Goal: Task Accomplishment & Management: Complete application form

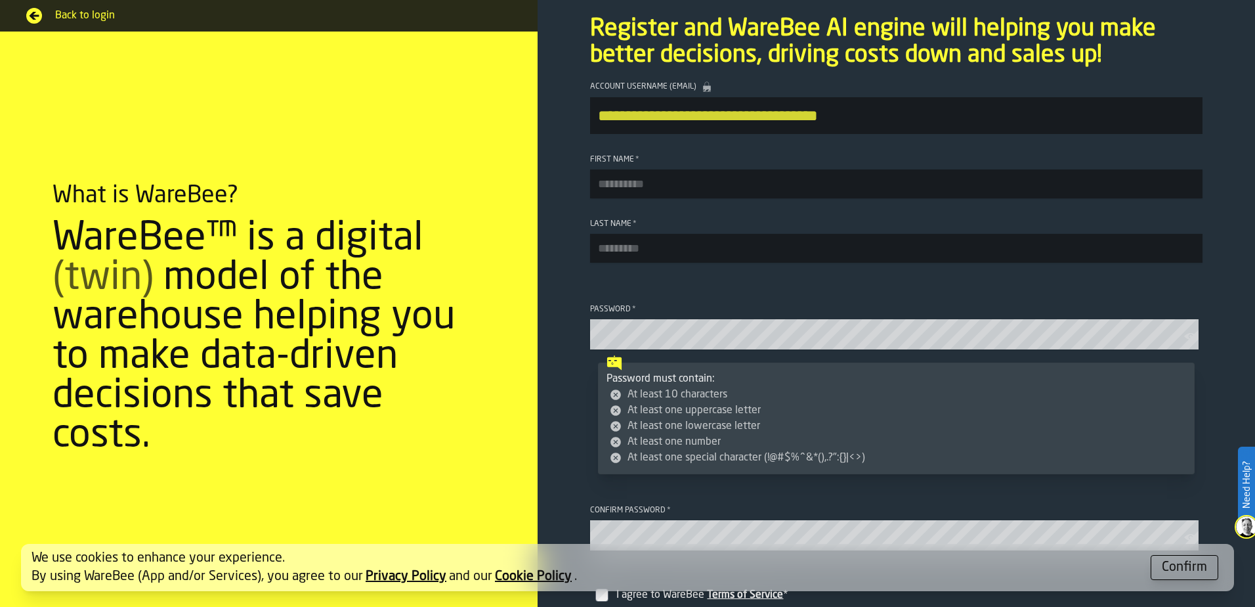
scroll to position [66, 0]
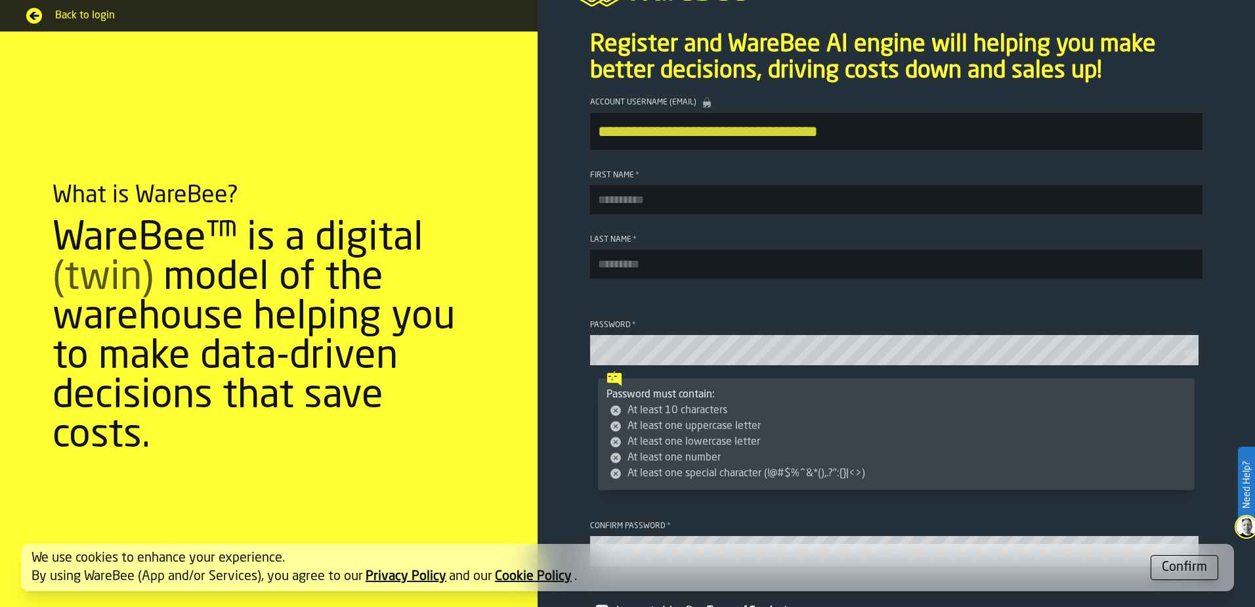
click at [647, 196] on input "First Name *" at bounding box center [896, 199] width 613 height 29
click at [662, 198] on input "**********" at bounding box center [896, 199] width 613 height 29
type input "**********"
click at [612, 266] on input "Last Name *" at bounding box center [896, 263] width 613 height 29
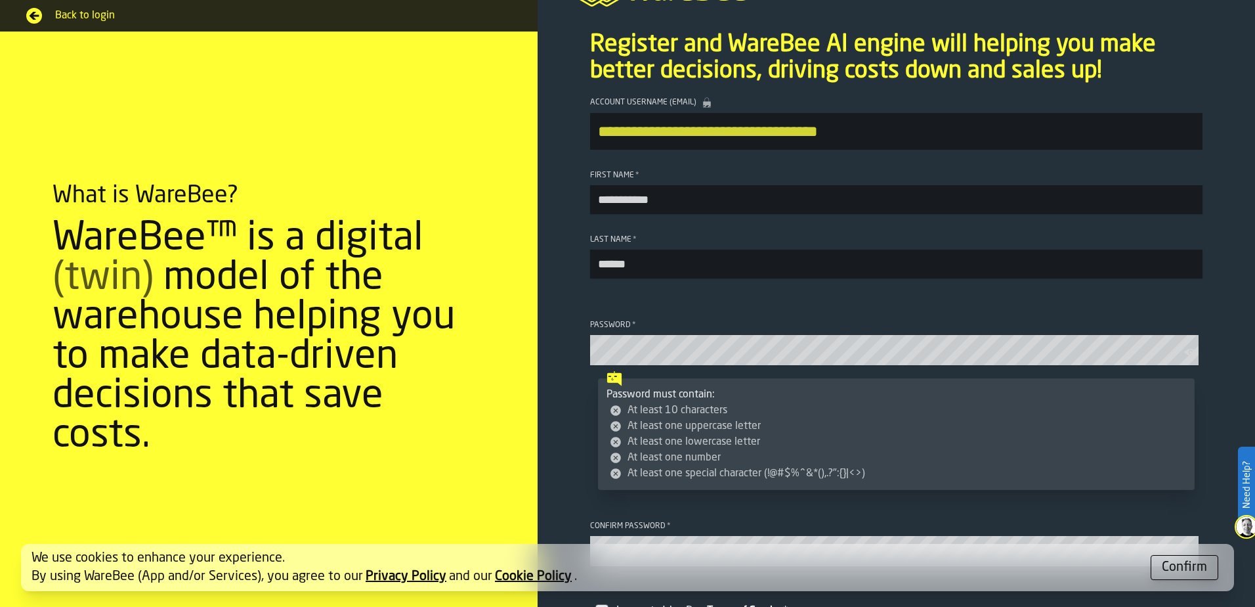
type input "******"
click at [557, 289] on section "**********" at bounding box center [897, 376] width 718 height 579
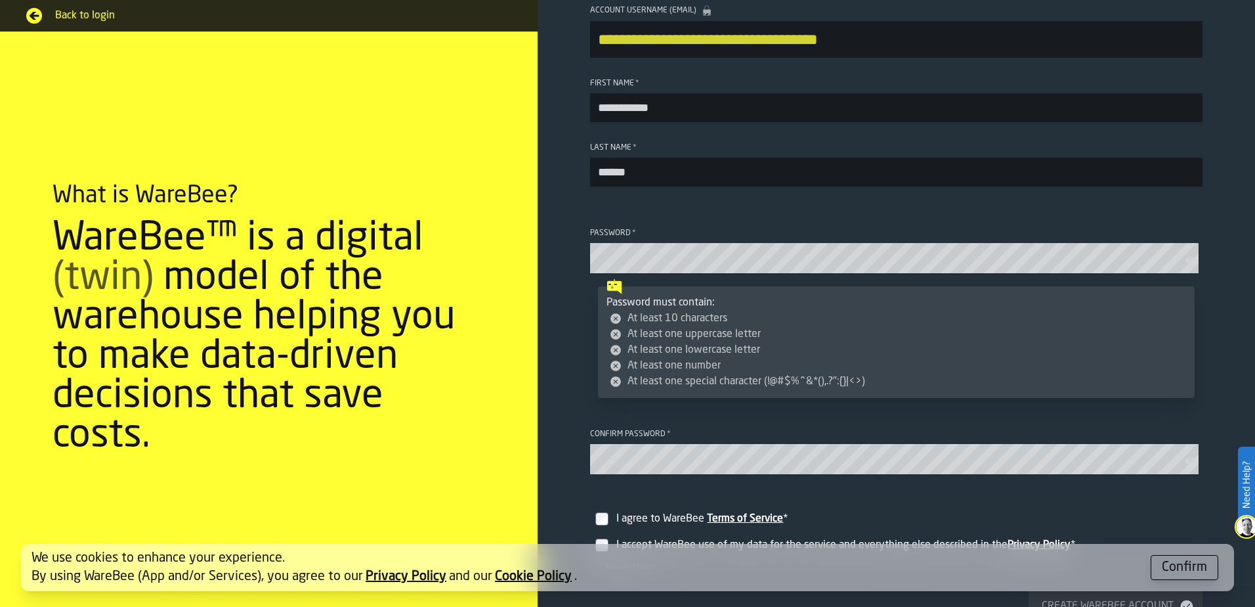
scroll to position [157, 0]
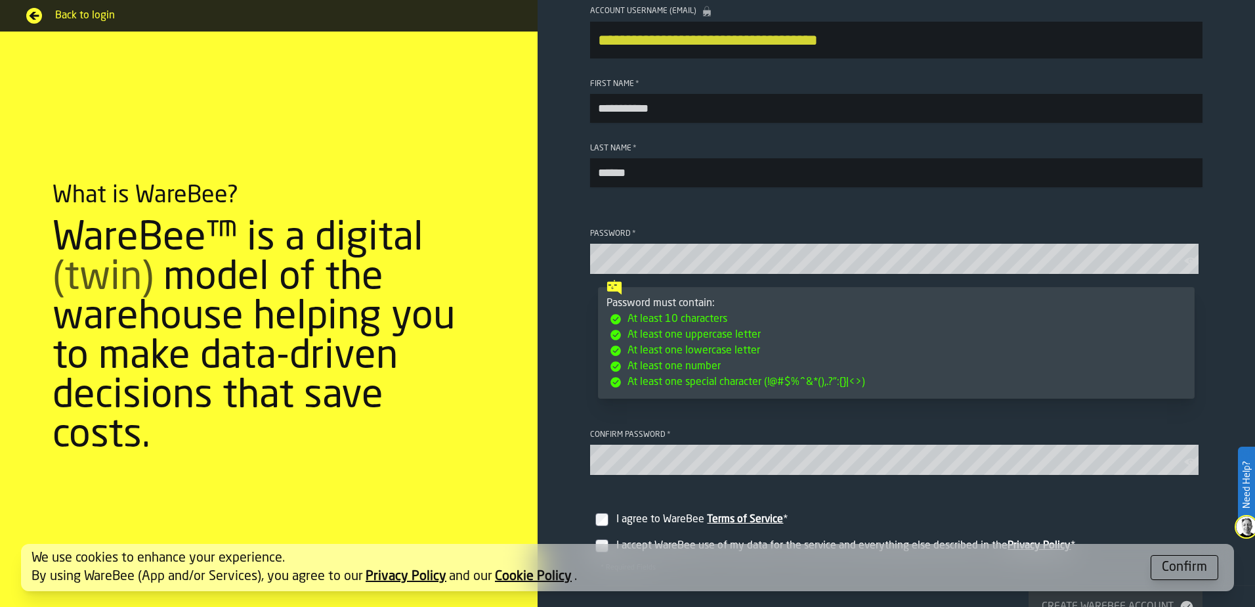
click at [804, 266] on icon "button-toolbar-Password" at bounding box center [1190, 260] width 13 height 13
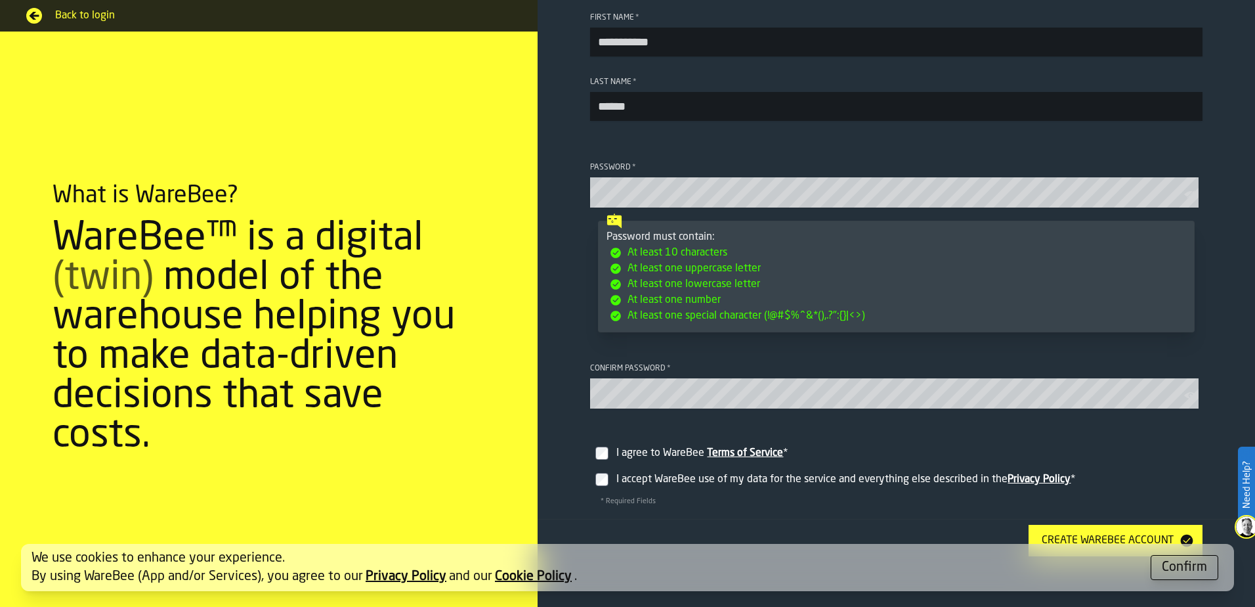
scroll to position [354, 0]
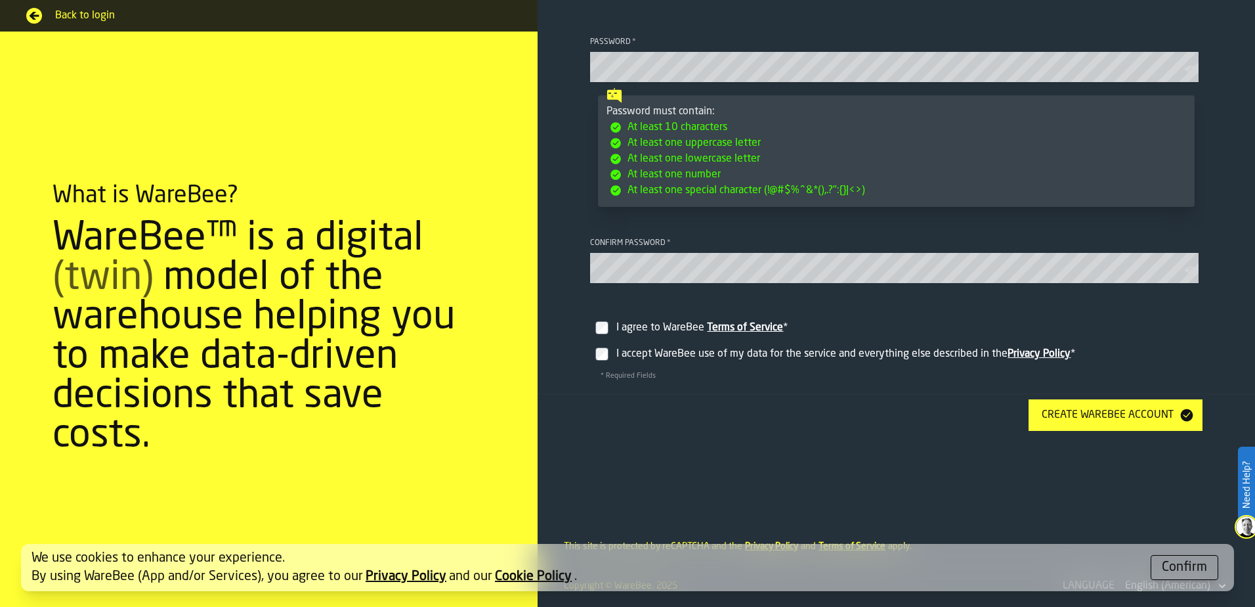
click at [804, 477] on button "Confirm" at bounding box center [1185, 567] width 68 height 25
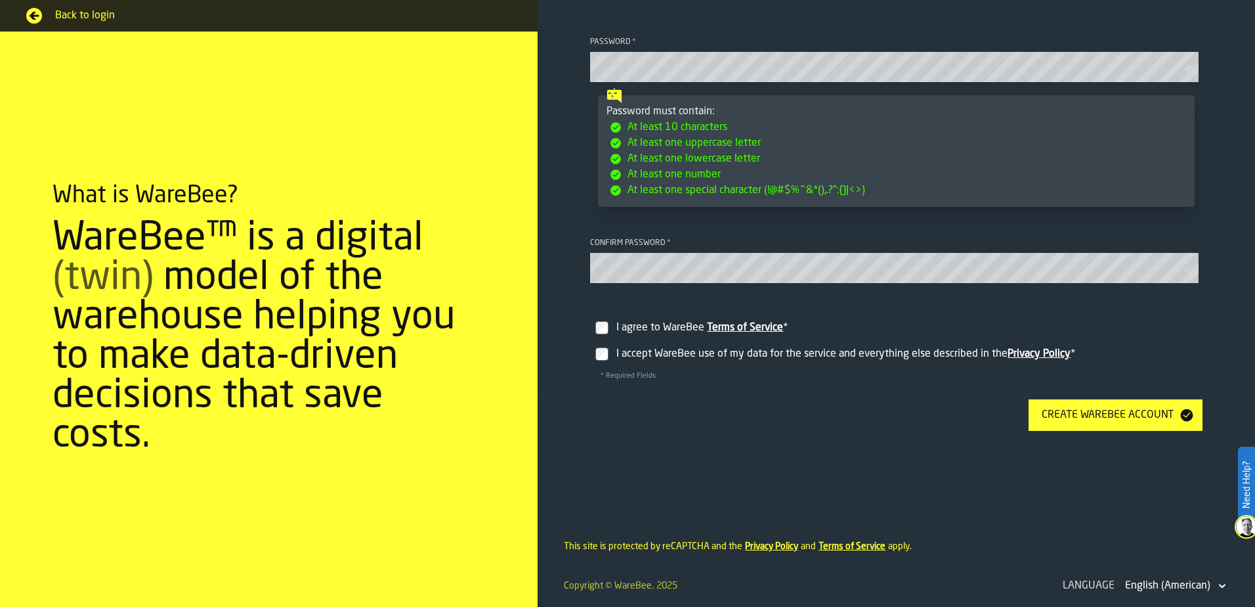
click at [804, 410] on div "Create WareBee Account" at bounding box center [1108, 415] width 142 height 16
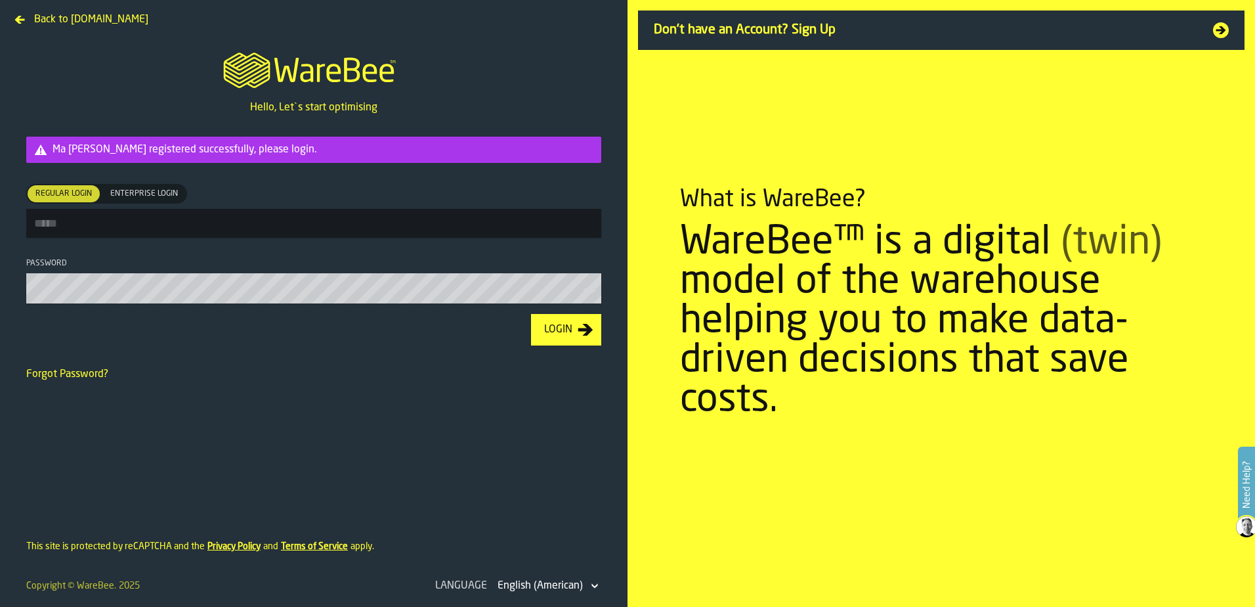
click at [228, 217] on input "Regular Login Regular Login Enterprise Login Enterprise Login" at bounding box center [313, 223] width 575 height 29
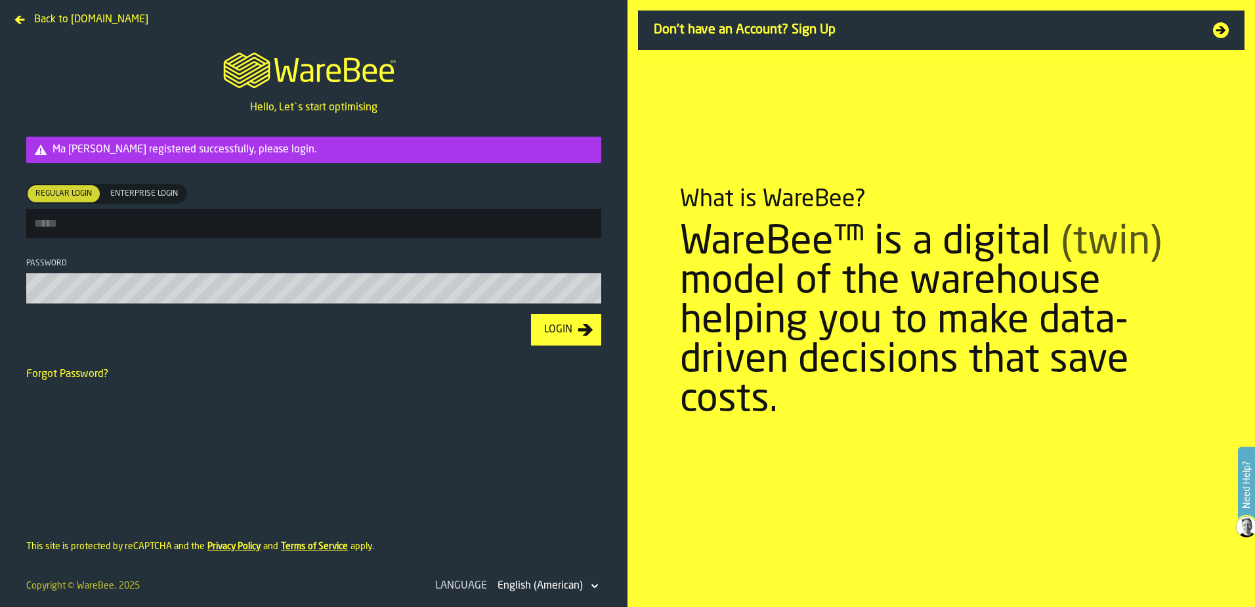
type input "**********"
click at [531, 314] on button "Login" at bounding box center [566, 330] width 70 height 32
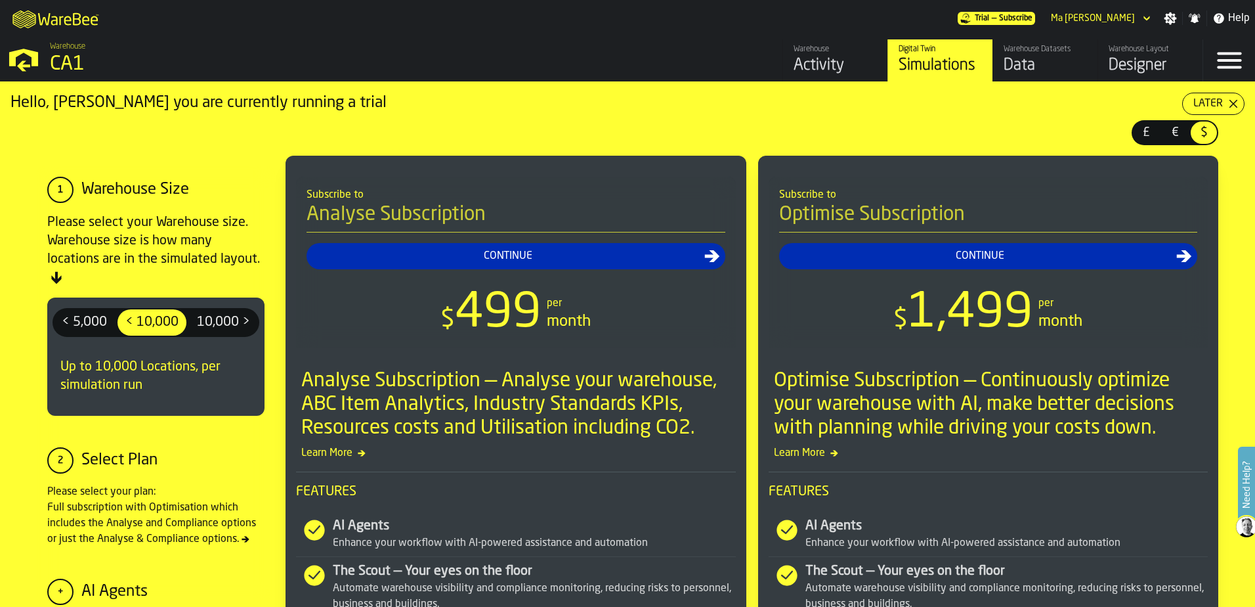
click at [75, 60] on div "CA1" at bounding box center [227, 65] width 355 height 24
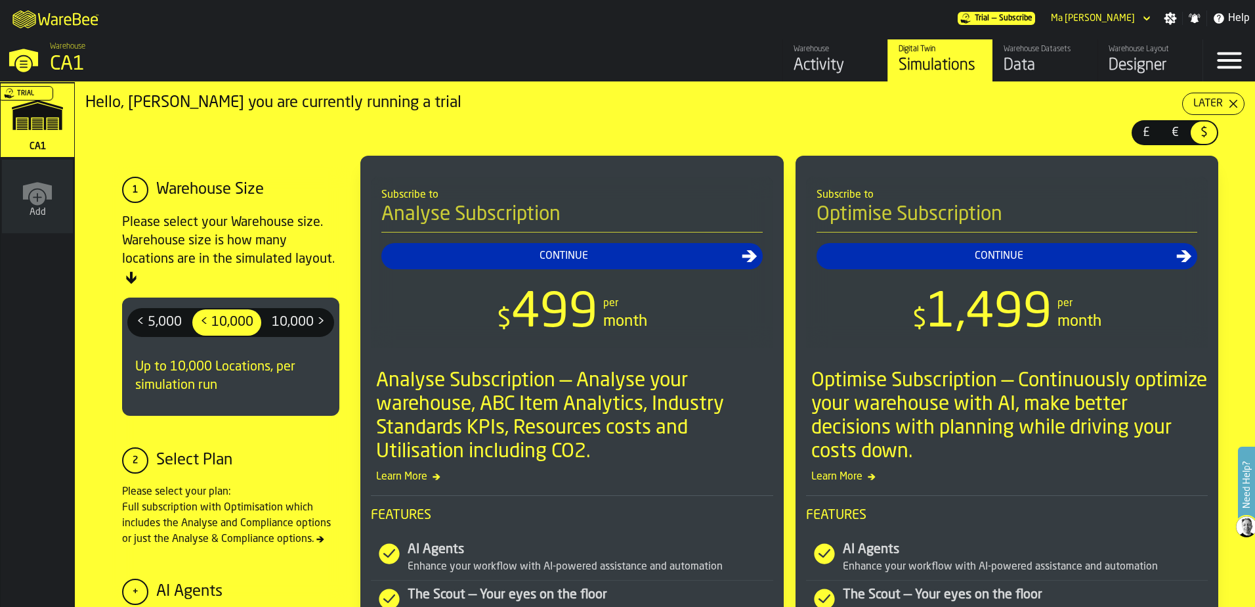
click at [38, 138] on div "Trial" at bounding box center [35, 124] width 74 height 76
click at [66, 57] on div "CA1" at bounding box center [227, 65] width 355 height 24
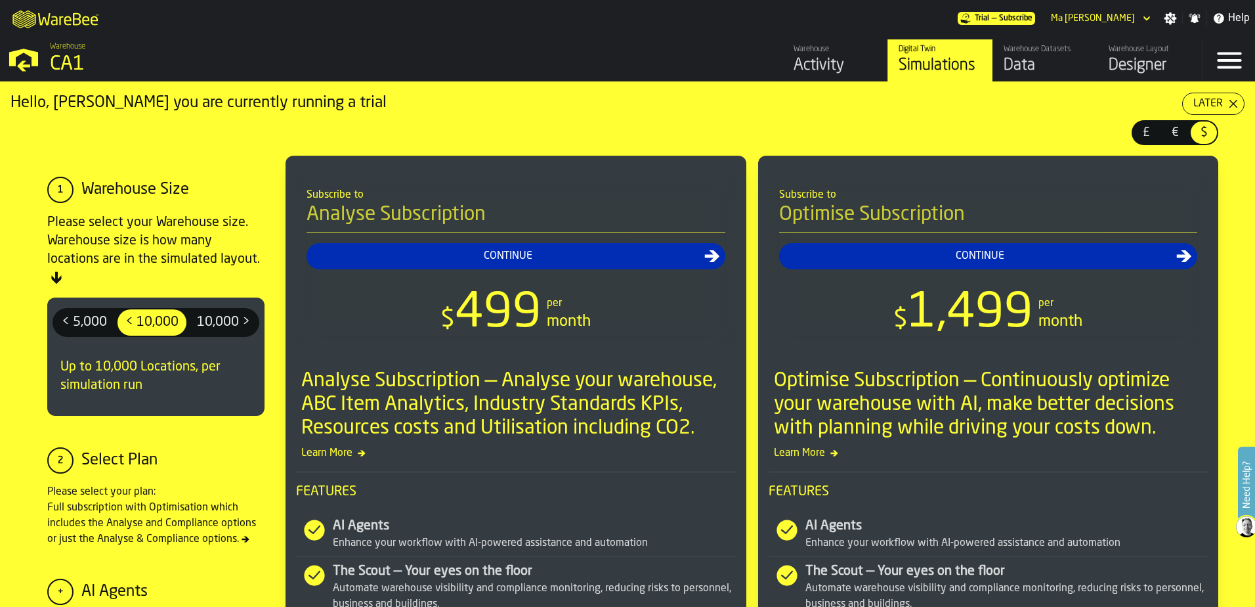
click at [79, 57] on div "CA1" at bounding box center [227, 65] width 355 height 24
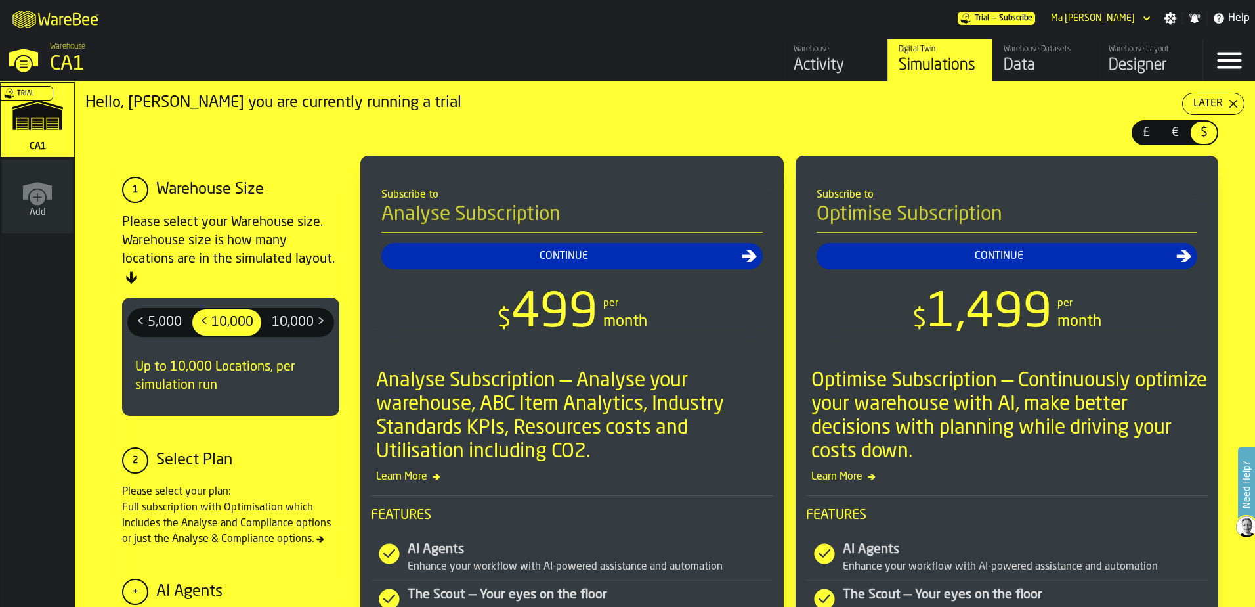
click at [41, 124] on div "Trial" at bounding box center [35, 124] width 74 height 76
click at [804, 60] on div "Activity" at bounding box center [835, 65] width 83 height 21
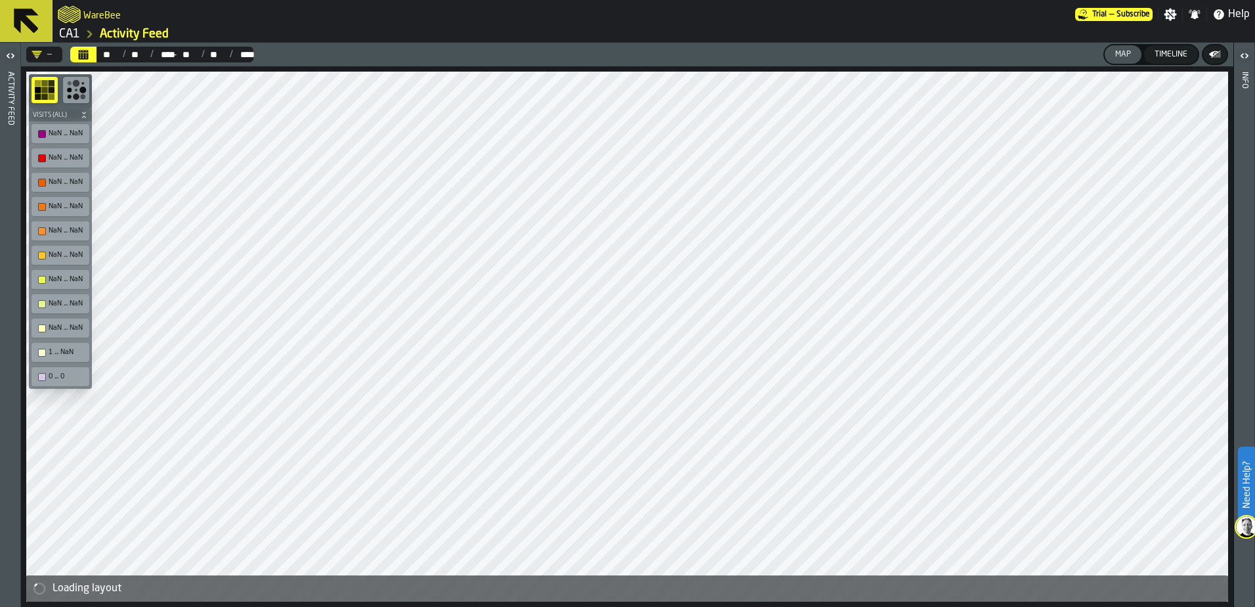
click at [33, 15] on icon at bounding box center [26, 21] width 25 height 25
click at [72, 32] on link "CA1" at bounding box center [69, 34] width 21 height 14
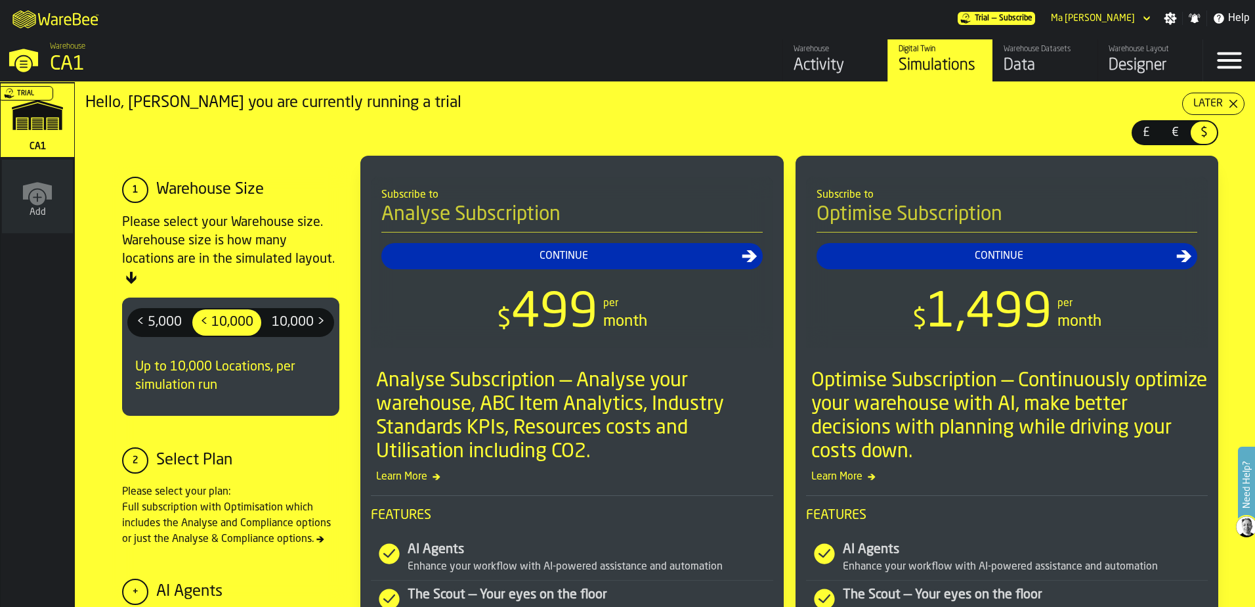
click at [804, 63] on div "Data" at bounding box center [1045, 65] width 83 height 21
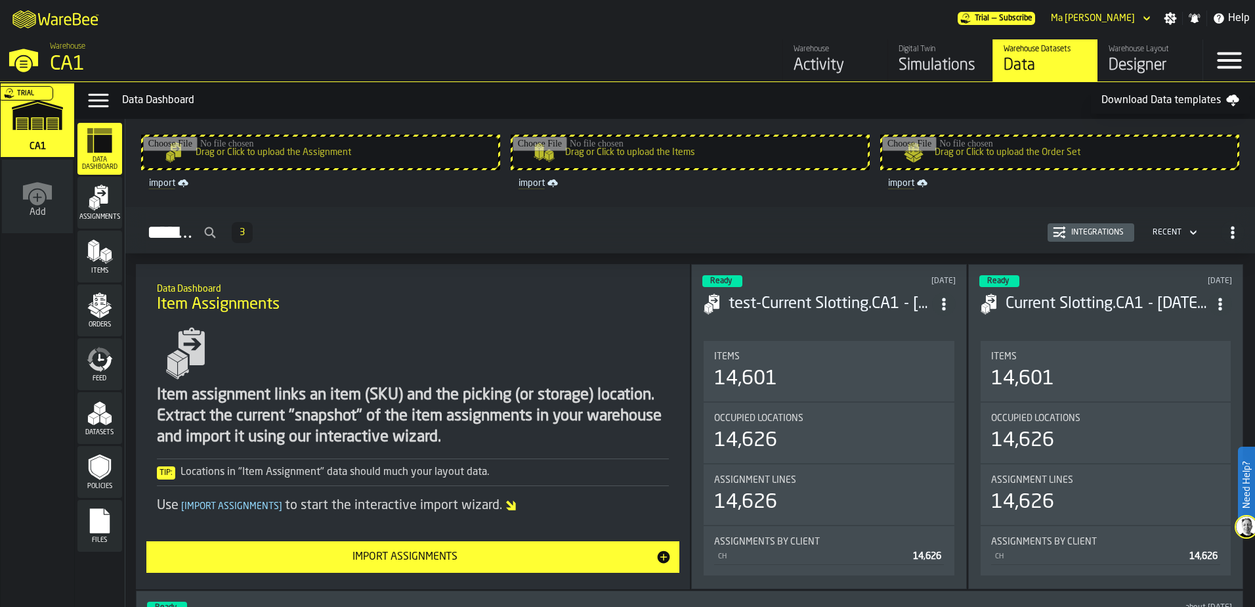
click at [804, 57] on div "Simulations" at bounding box center [940, 65] width 83 height 21
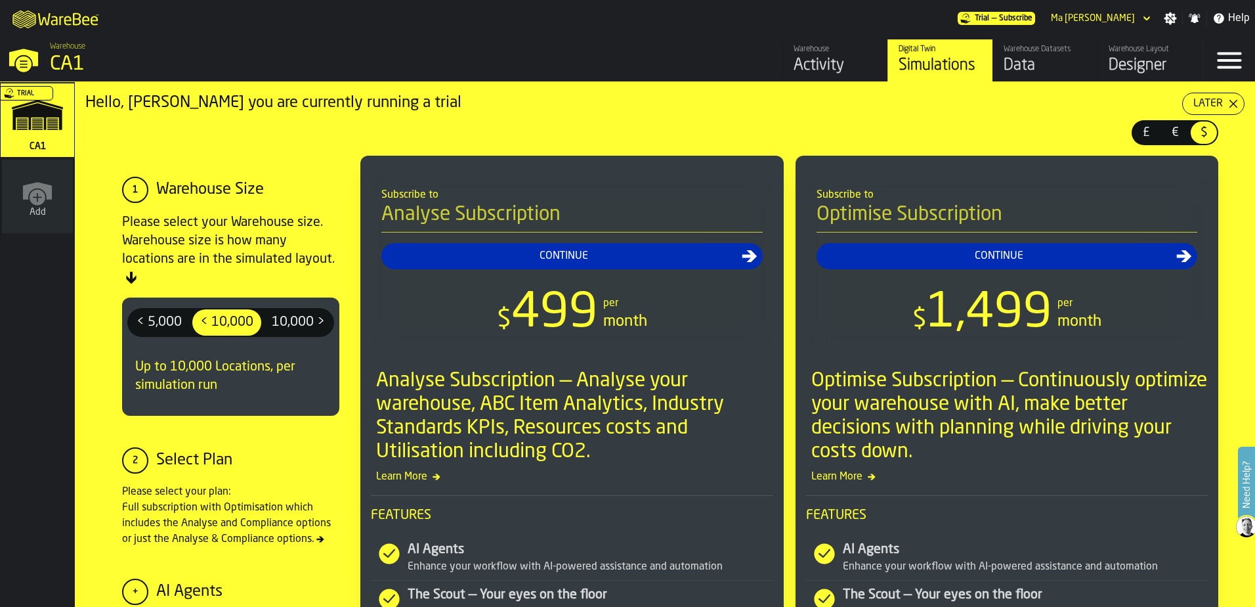
click at [804, 104] on icon "button-Later" at bounding box center [1233, 103] width 11 height 11
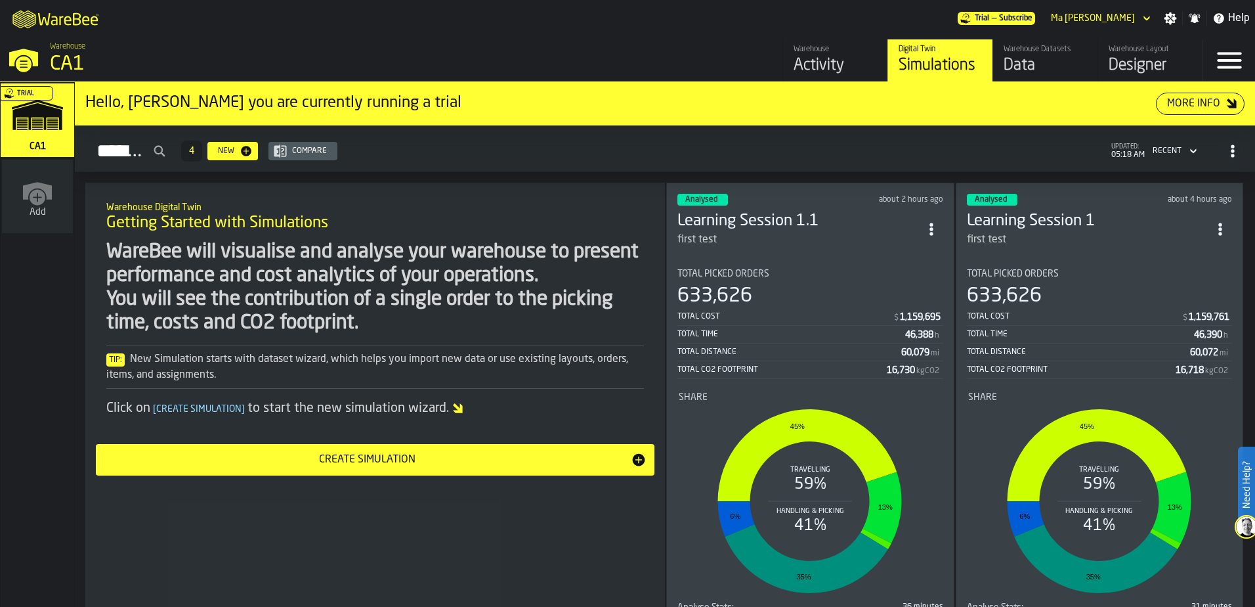
click at [45, 58] on div "Warehouse CA1" at bounding box center [321, 59] width 552 height 45
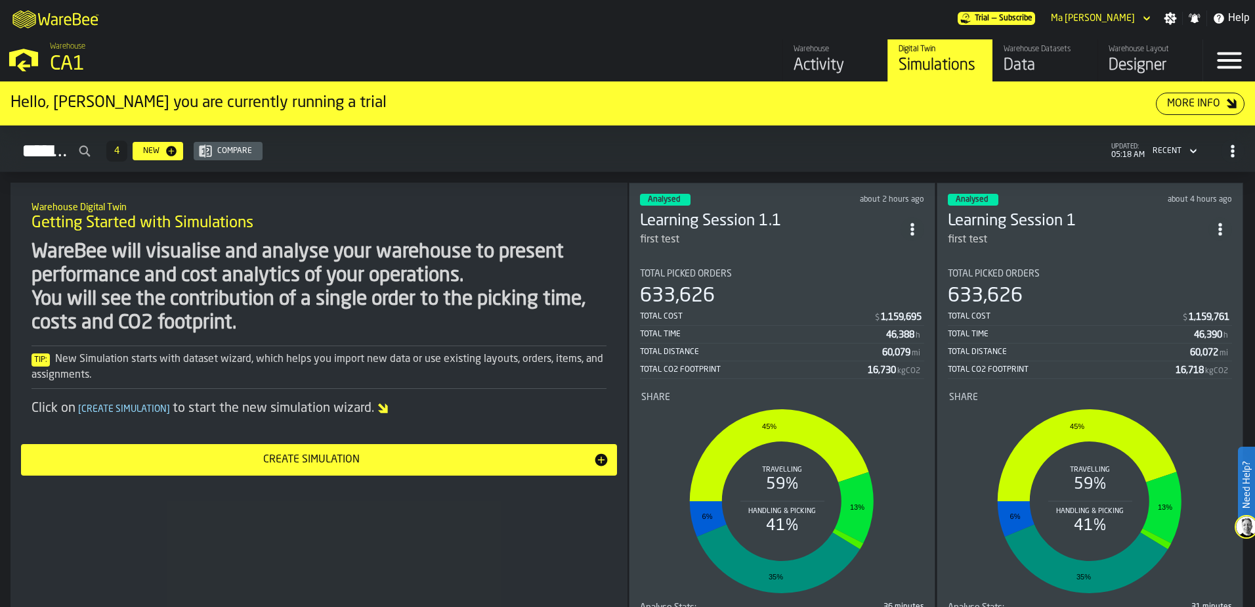
click at [804, 54] on div "Warehouse" at bounding box center [835, 49] width 83 height 9
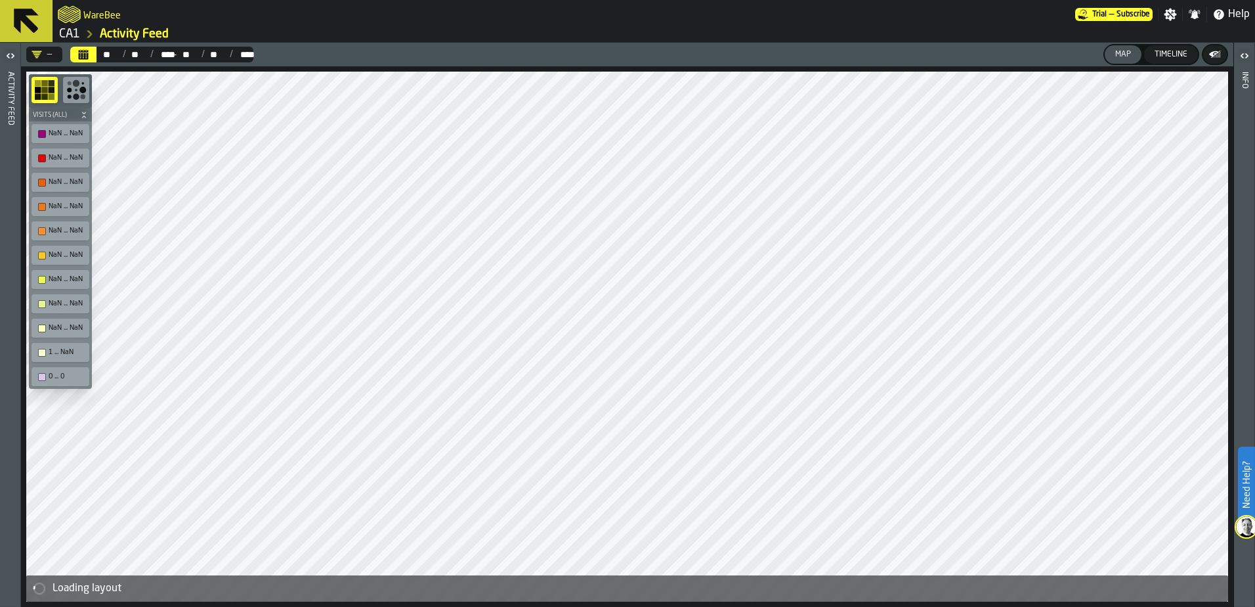
click at [5, 54] on icon "button-toggle-Open" at bounding box center [11, 56] width 16 height 16
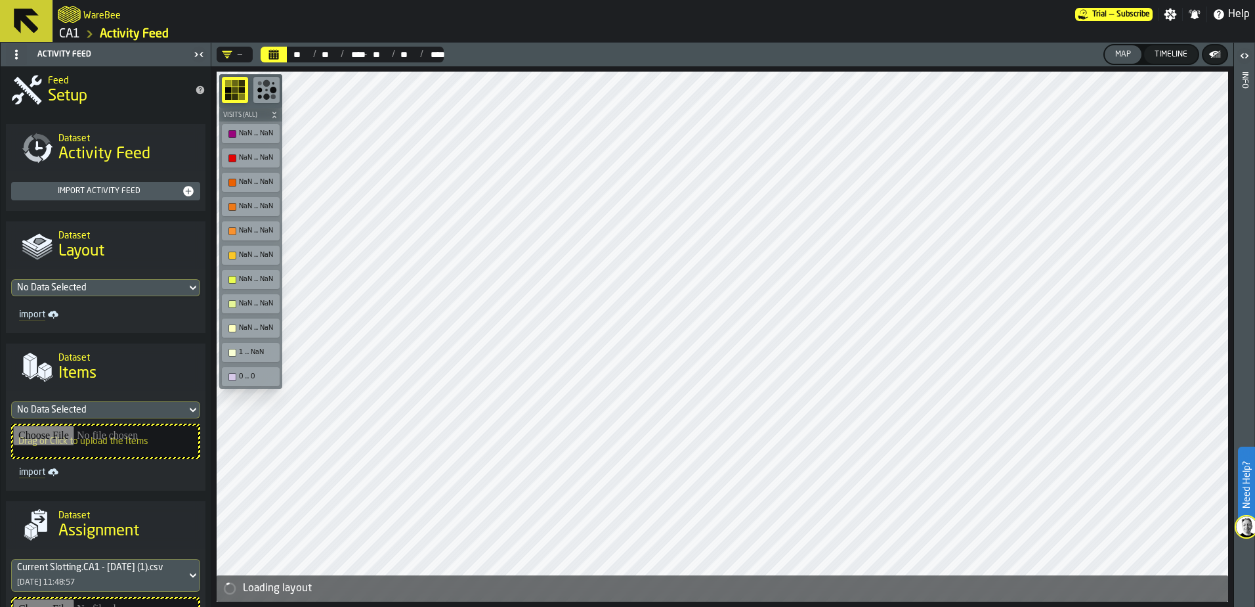
click at [22, 12] on icon at bounding box center [26, 21] width 25 height 25
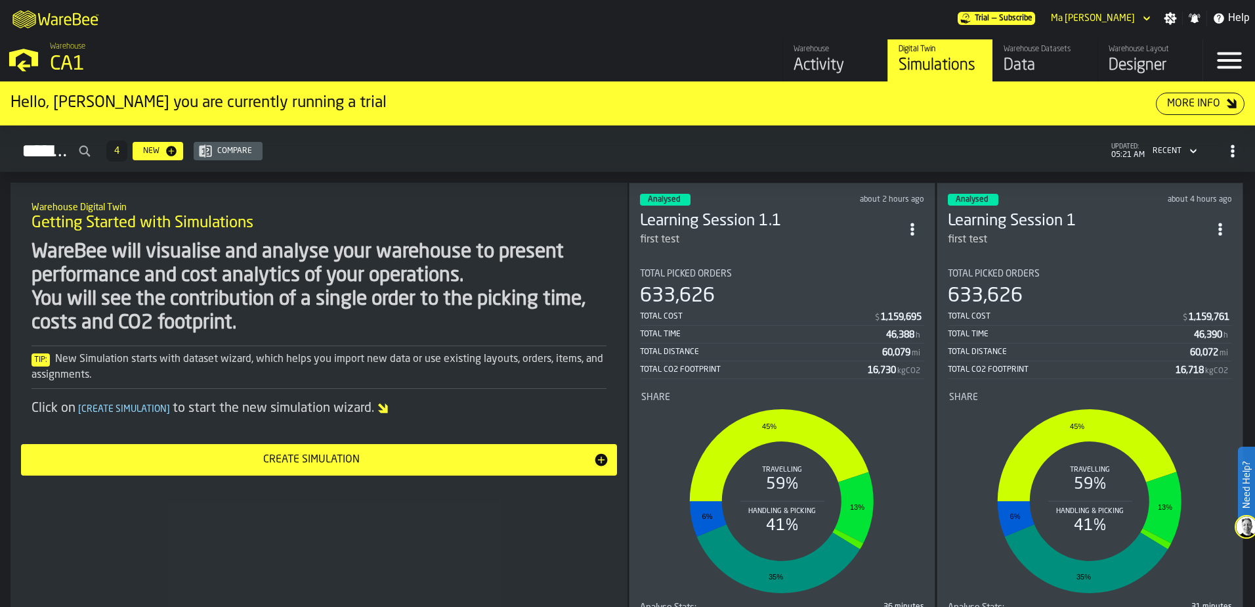
click at [804, 62] on icon "button-toggle-Menu" at bounding box center [1230, 61] width 32 height 32
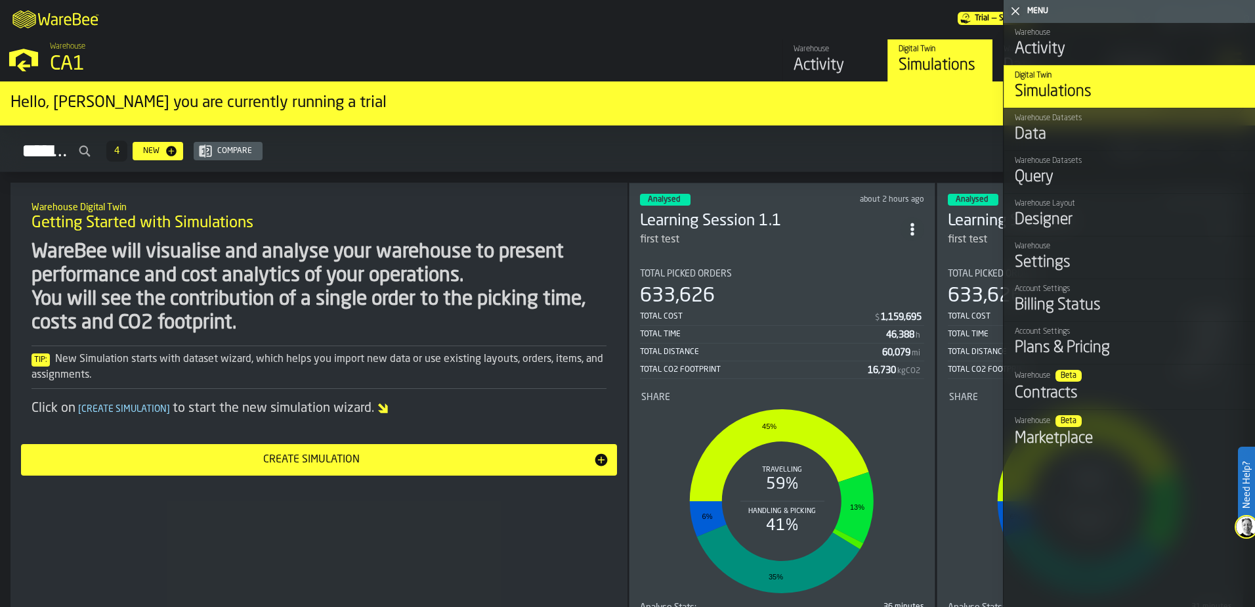
click at [804, 9] on icon "button-toggle-Close me" at bounding box center [1016, 11] width 16 height 16
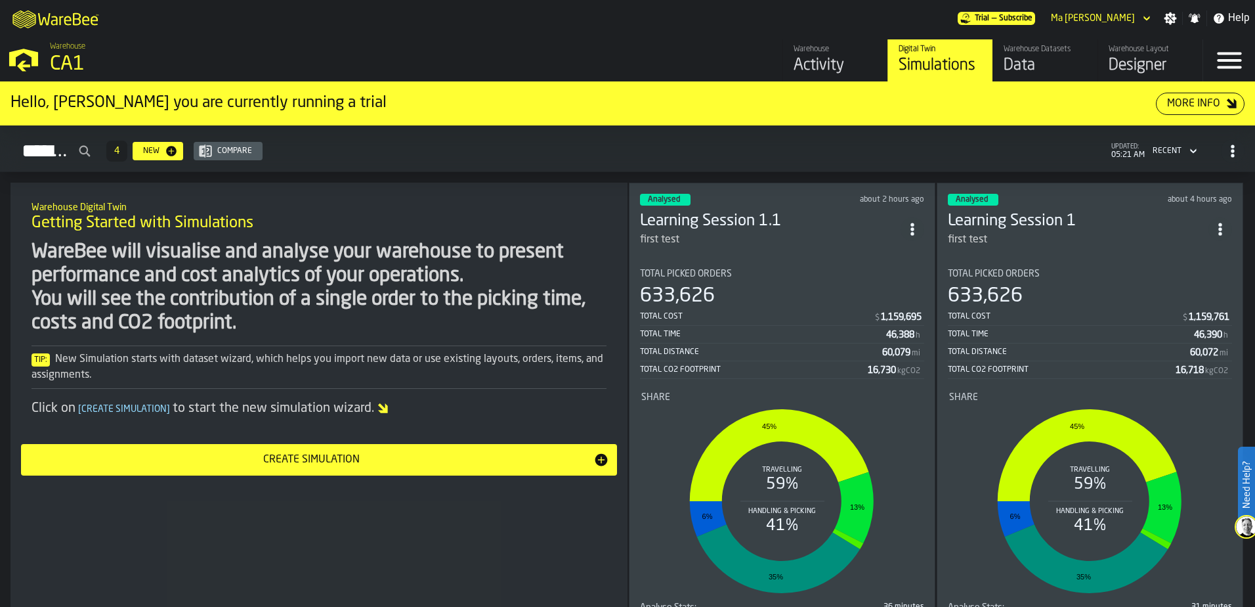
click at [804, 19] on icon "header" at bounding box center [1147, 18] width 6 height 5
click at [804, 55] on div "Digital Twin Simulations" at bounding box center [940, 61] width 83 height 32
click at [804, 17] on div "Ma [PERSON_NAME]" at bounding box center [1093, 18] width 84 height 11
click at [804, 38] on div "Logout" at bounding box center [1112, 42] width 68 height 16
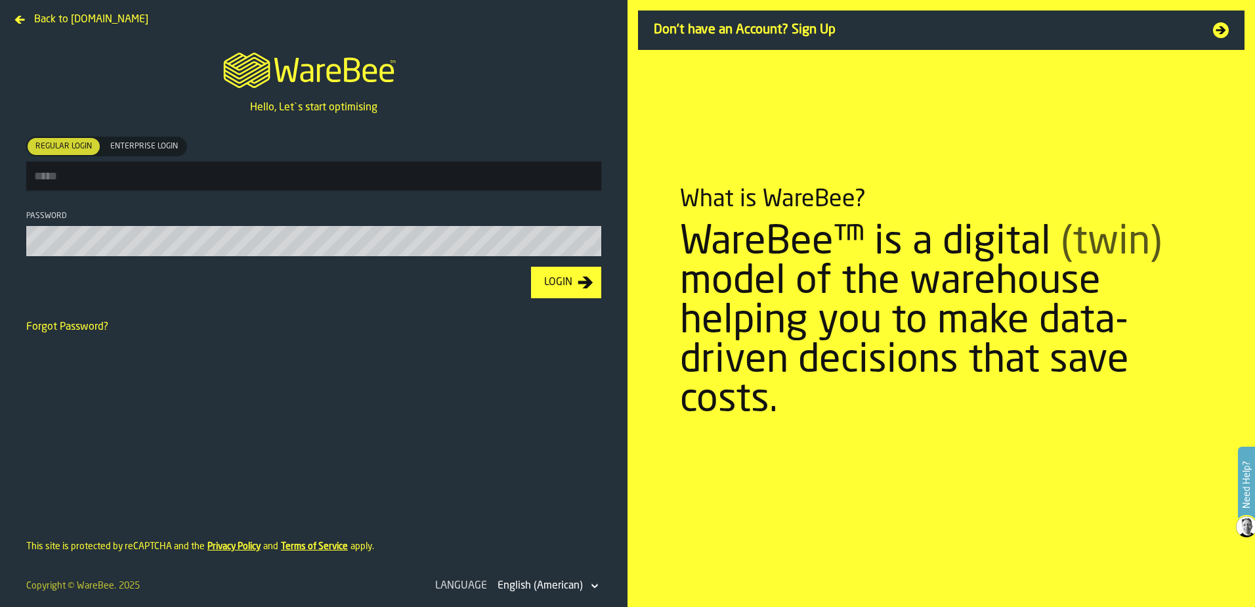
click at [122, 167] on input "Regular Login Regular Login Enterprise Login Enterprise Login" at bounding box center [313, 176] width 575 height 29
